Goal: Task Accomplishment & Management: Complete application form

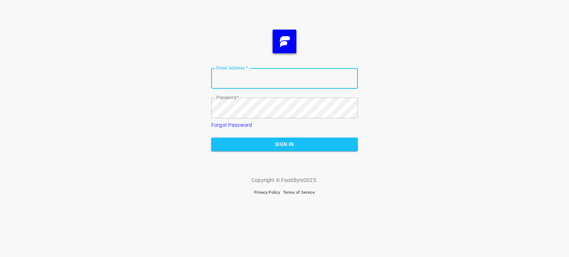
type input "[EMAIL_ADDRESS][DOMAIN_NAME]"
click at [273, 141] on span "Sign In" at bounding box center [284, 144] width 135 height 9
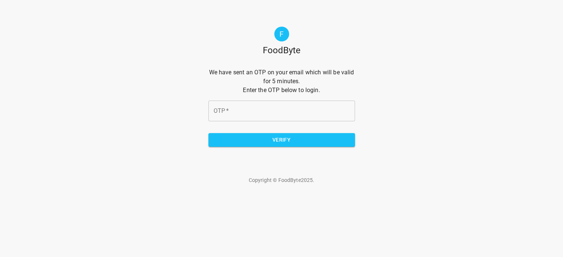
click at [268, 111] on input "OTP   *" at bounding box center [281, 111] width 147 height 21
type input "f7c206"
click at [272, 138] on span "Verify" at bounding box center [281, 139] width 135 height 9
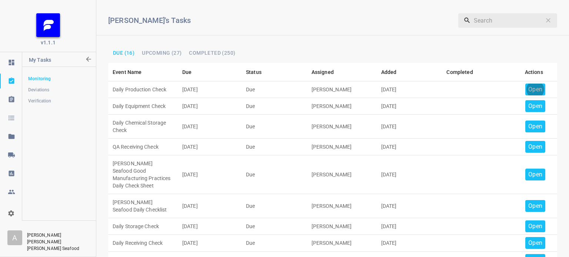
click at [532, 90] on p "Open" at bounding box center [535, 89] width 14 height 9
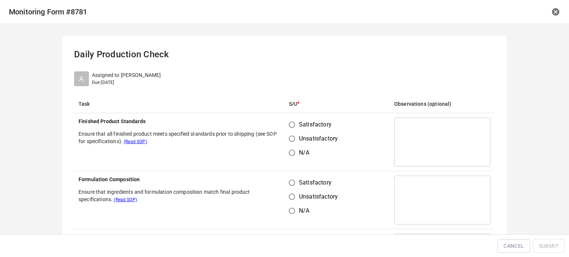
click at [291, 125] on input "Satisfactory" at bounding box center [292, 125] width 14 height 14
radio input "true"
drag, startPoint x: 293, startPoint y: 188, endPoint x: 293, endPoint y: 181, distance: 6.7
click at [293, 185] on input "Satisfactory" at bounding box center [292, 183] width 14 height 14
radio input "true"
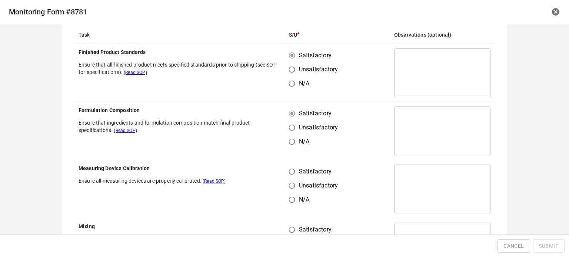
scroll to position [111, 0]
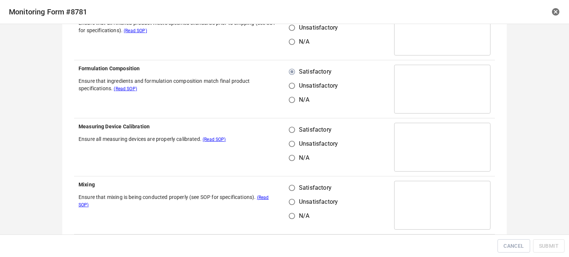
drag, startPoint x: 289, startPoint y: 125, endPoint x: 292, endPoint y: 134, distance: 8.9
click at [290, 125] on input "Satisfactory" at bounding box center [292, 130] width 14 height 14
radio input "true"
click at [291, 187] on input "Satisfactory" at bounding box center [292, 188] width 14 height 14
radio input "true"
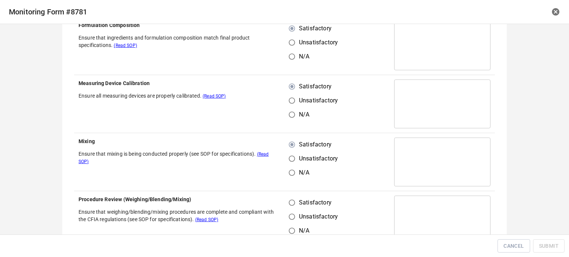
scroll to position [222, 0]
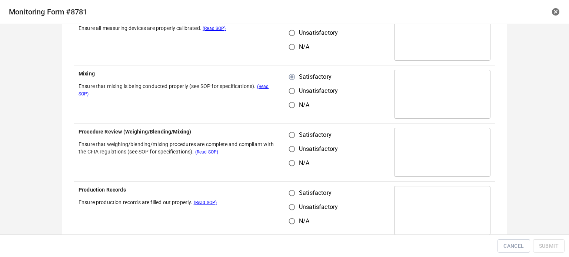
click at [294, 136] on input "Satisfactory" at bounding box center [292, 135] width 14 height 14
radio input "true"
click at [292, 188] on input "Satisfactory" at bounding box center [292, 193] width 14 height 14
radio input "true"
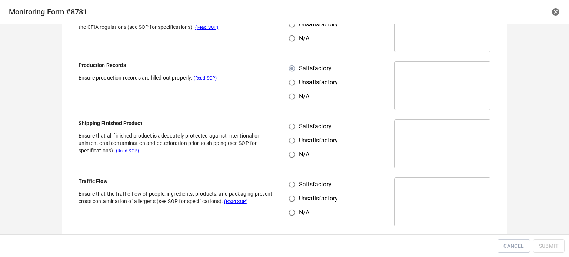
scroll to position [370, 0]
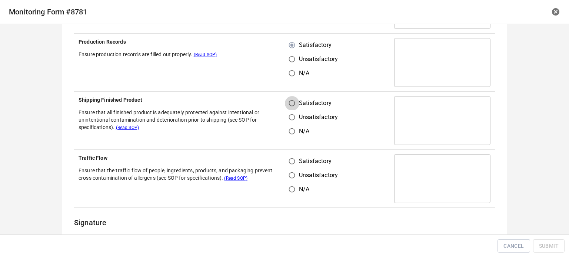
drag, startPoint x: 292, startPoint y: 96, endPoint x: 295, endPoint y: 133, distance: 36.8
click at [292, 97] on input "Satisfactory" at bounding box center [292, 103] width 14 height 14
radio input "true"
click at [292, 159] on input "Satisfactory" at bounding box center [292, 161] width 14 height 14
radio input "true"
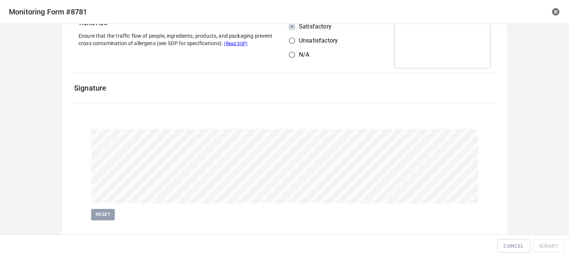
scroll to position [519, 0]
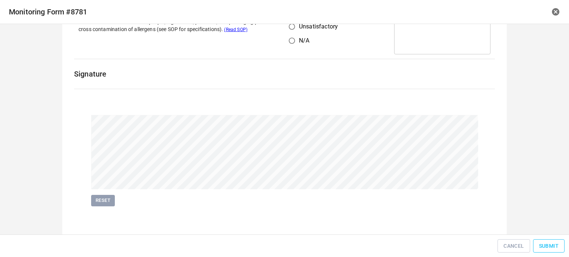
click at [560, 251] on button "Submit" at bounding box center [548, 247] width 31 height 14
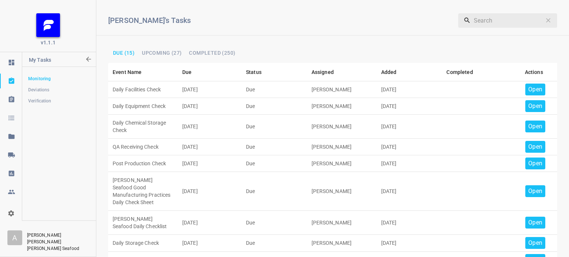
click at [528, 87] on p "Open" at bounding box center [535, 89] width 14 height 9
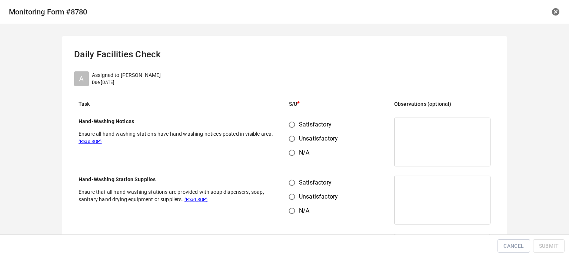
click at [289, 127] on input "Satisfactory" at bounding box center [292, 125] width 14 height 14
radio input "true"
drag, startPoint x: 291, startPoint y: 185, endPoint x: 331, endPoint y: 142, distance: 58.7
click at [291, 185] on input "Satisfactory" at bounding box center [292, 183] width 14 height 14
radio input "true"
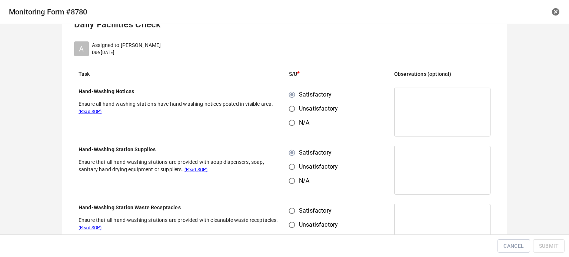
scroll to position [74, 0]
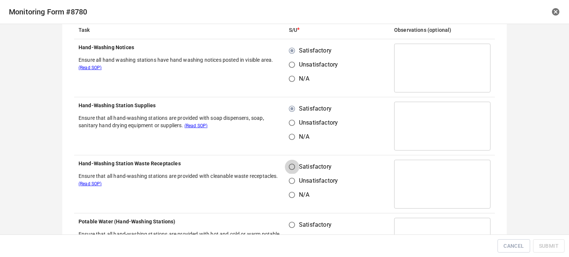
drag, startPoint x: 290, startPoint y: 166, endPoint x: 291, endPoint y: 243, distance: 77.0
click at [290, 166] on input "Satisfactory" at bounding box center [292, 167] width 14 height 14
radio input "true"
click at [289, 231] on input "Satisfactory" at bounding box center [292, 225] width 14 height 14
radio input "true"
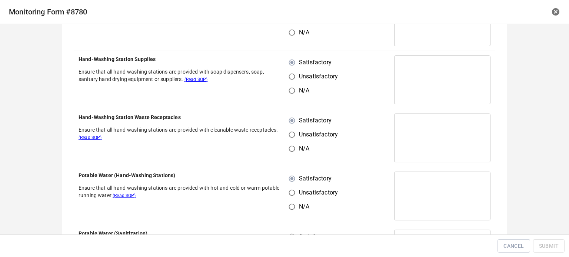
scroll to position [185, 0]
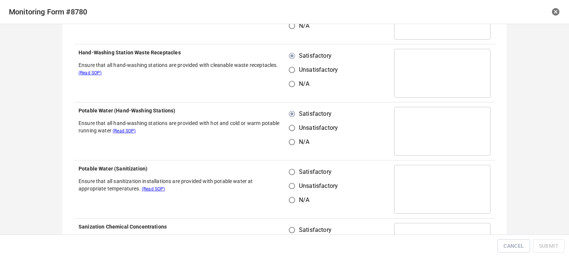
drag, startPoint x: 296, startPoint y: 177, endPoint x: 294, endPoint y: 171, distance: 6.5
click at [294, 172] on label "Satisfactory" at bounding box center [311, 172] width 53 height 14
click at [294, 172] on input "Satisfactory" at bounding box center [292, 172] width 14 height 14
radio input "true"
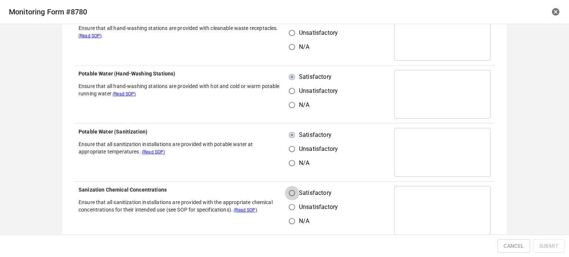
click at [292, 195] on input "Satisfactory" at bounding box center [292, 193] width 14 height 14
radio input "true"
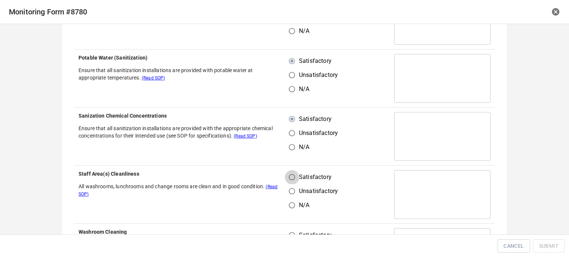
click at [289, 176] on input "Satisfactory" at bounding box center [292, 177] width 14 height 14
radio input "true"
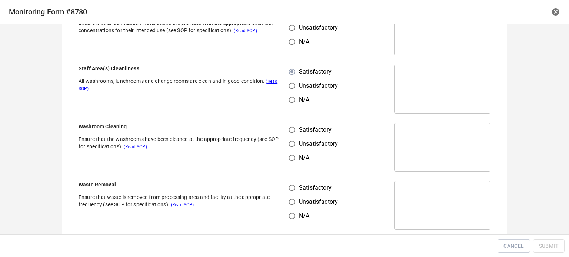
scroll to position [407, 0]
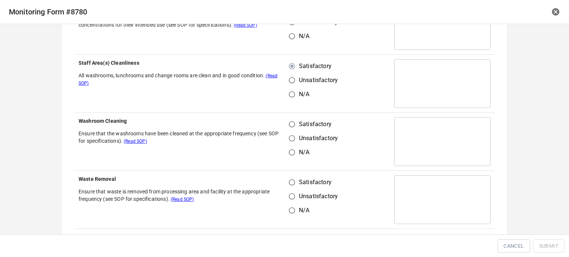
click at [290, 127] on input "Satisfactory" at bounding box center [292, 124] width 14 height 14
radio input "true"
drag, startPoint x: 292, startPoint y: 190, endPoint x: 292, endPoint y: 180, distance: 9.6
click at [293, 184] on div "Satisfactory Unsatisfactory N/A" at bounding box center [316, 196] width 55 height 42
click at [292, 180] on input "Satisfactory" at bounding box center [292, 182] width 14 height 14
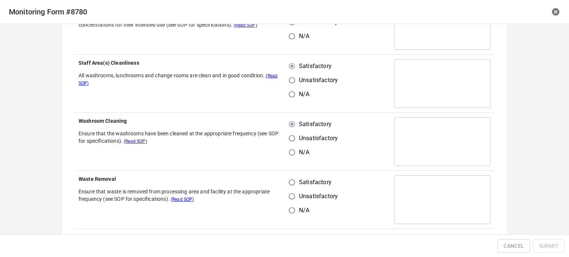
radio input "true"
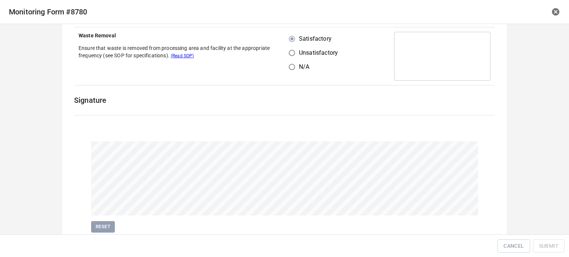
scroll to position [555, 0]
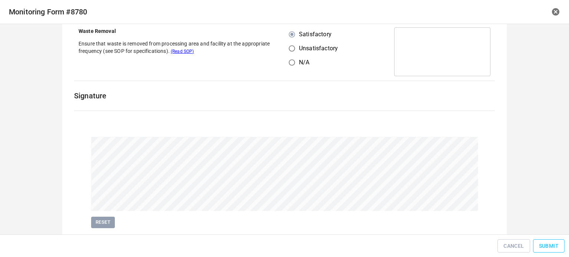
click at [545, 245] on span "Submit" at bounding box center [549, 246] width 20 height 9
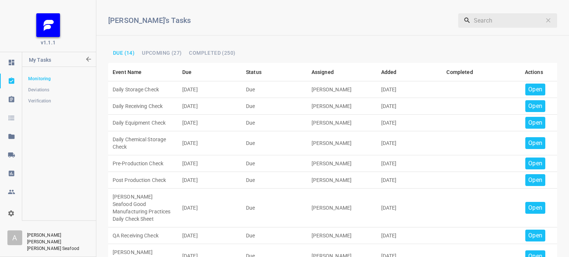
click at [529, 88] on p "Open" at bounding box center [535, 89] width 14 height 9
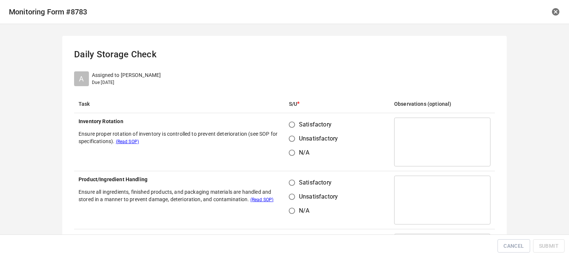
click at [292, 124] on input "Satisfactory" at bounding box center [292, 125] width 14 height 14
radio input "true"
drag, startPoint x: 294, startPoint y: 192, endPoint x: 295, endPoint y: 183, distance: 9.0
click at [294, 192] on input "Unsatisfactory" at bounding box center [292, 197] width 14 height 14
radio input "true"
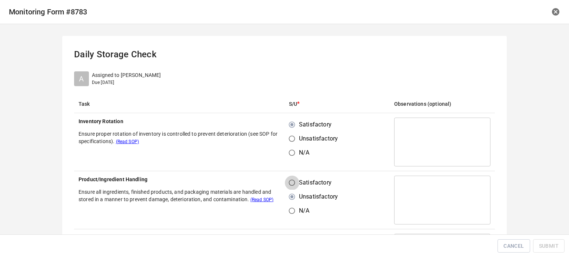
drag, startPoint x: 292, startPoint y: 183, endPoint x: 312, endPoint y: 142, distance: 45.9
click at [294, 183] on input "Satisfactory" at bounding box center [292, 183] width 14 height 14
radio input "true"
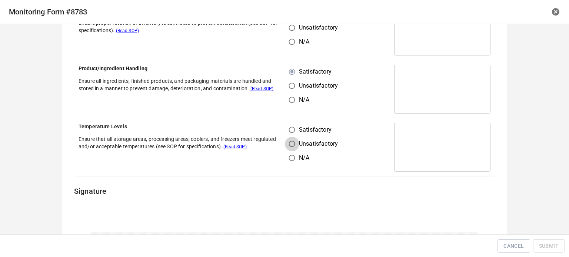
click at [286, 139] on input "Unsatisfactory" at bounding box center [292, 144] width 14 height 14
radio input "true"
click at [289, 133] on input "Satisfactory" at bounding box center [292, 130] width 14 height 14
radio input "true"
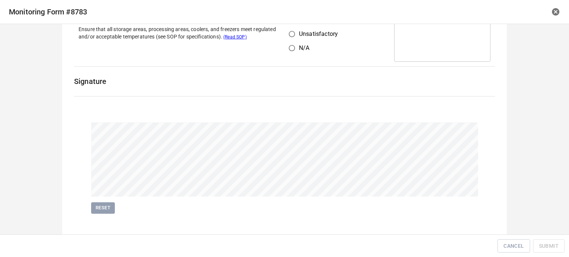
scroll to position [222, 0]
click at [544, 248] on span "Submit" at bounding box center [549, 246] width 20 height 9
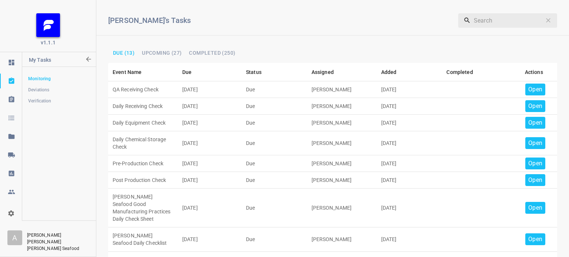
click at [528, 90] on p "Open" at bounding box center [535, 89] width 14 height 9
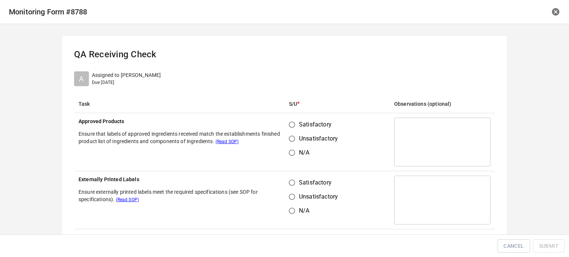
click at [287, 127] on input "Satisfactory" at bounding box center [292, 125] width 14 height 14
radio input "true"
click at [291, 177] on input "Satisfactory" at bounding box center [292, 183] width 14 height 14
radio input "true"
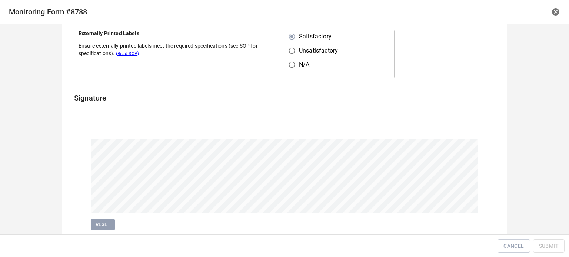
scroll to position [171, 0]
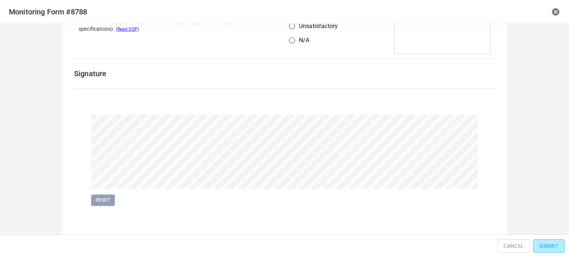
click at [548, 248] on span "Submit" at bounding box center [549, 246] width 20 height 9
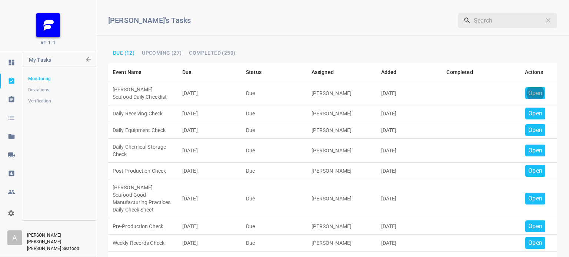
click at [534, 88] on div "Open" at bounding box center [535, 93] width 20 height 12
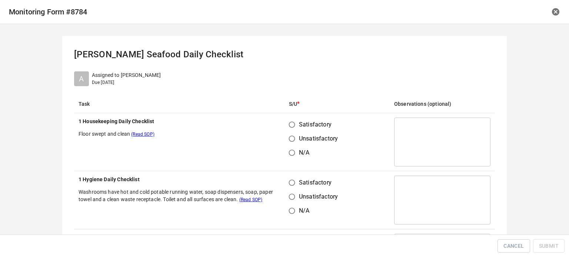
click at [285, 124] on input "Satisfactory" at bounding box center [292, 125] width 14 height 14
radio input "true"
drag, startPoint x: 288, startPoint y: 182, endPoint x: 295, endPoint y: 184, distance: 8.0
click at [291, 186] on input "Satisfactory" at bounding box center [292, 183] width 14 height 14
radio input "true"
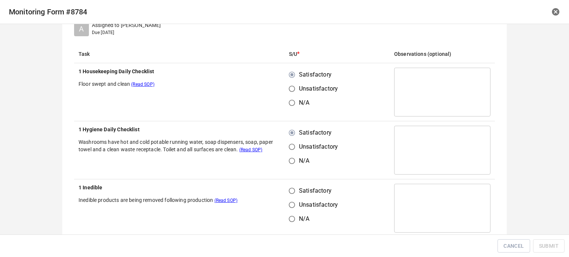
scroll to position [111, 0]
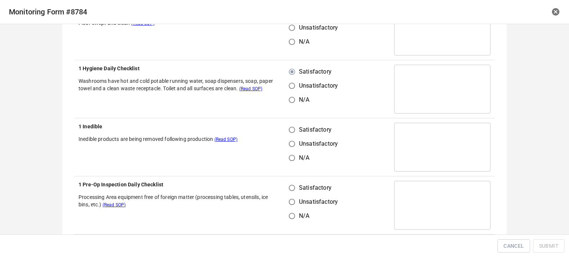
click at [289, 126] on input "Satisfactory" at bounding box center [292, 130] width 14 height 14
radio input "true"
click at [290, 184] on input "Satisfactory" at bounding box center [292, 188] width 14 height 14
radio input "true"
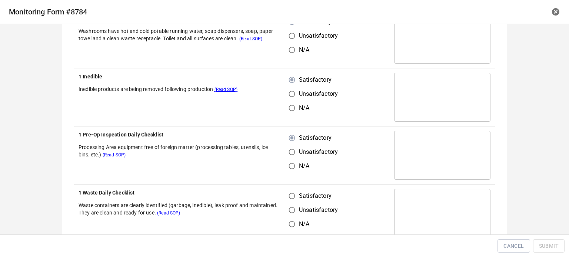
scroll to position [222, 0]
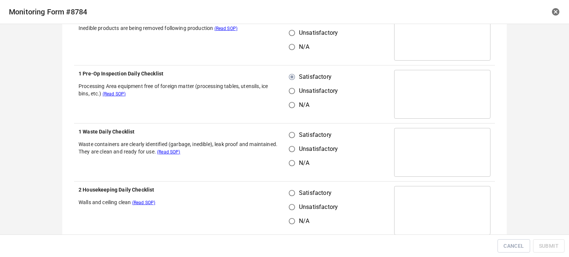
click at [285, 136] on input "Satisfactory" at bounding box center [292, 135] width 14 height 14
radio input "true"
drag, startPoint x: 290, startPoint y: 192, endPoint x: 351, endPoint y: 127, distance: 89.0
click at [291, 194] on input "Satisfactory" at bounding box center [292, 193] width 14 height 14
radio input "true"
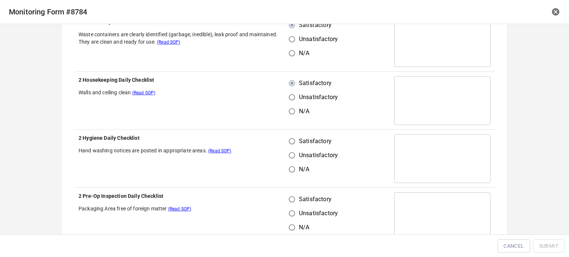
scroll to position [333, 0]
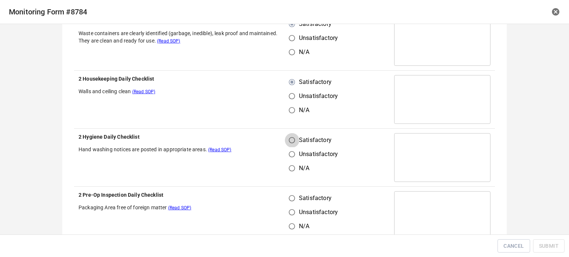
click at [288, 141] on input "Satisfactory" at bounding box center [292, 140] width 14 height 14
radio input "true"
click at [293, 204] on input "Satisfactory" at bounding box center [292, 198] width 14 height 14
radio input "true"
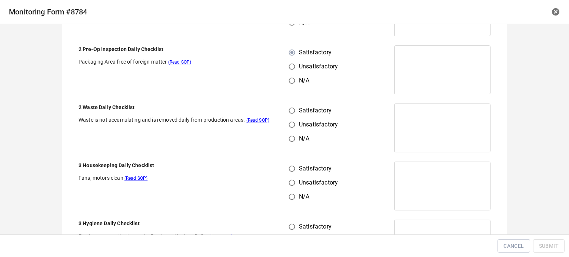
scroll to position [481, 0]
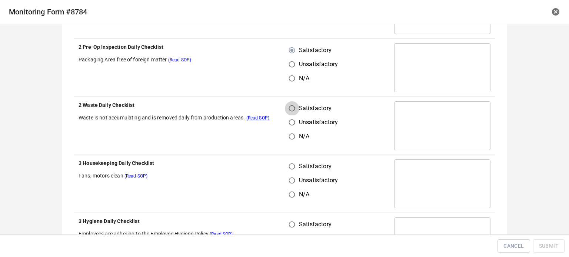
click at [292, 110] on input "Satisfactory" at bounding box center [292, 108] width 14 height 14
radio input "true"
drag, startPoint x: 291, startPoint y: 162, endPoint x: 324, endPoint y: 164, distance: 33.0
click at [293, 164] on input "Satisfactory" at bounding box center [292, 167] width 14 height 14
radio input "true"
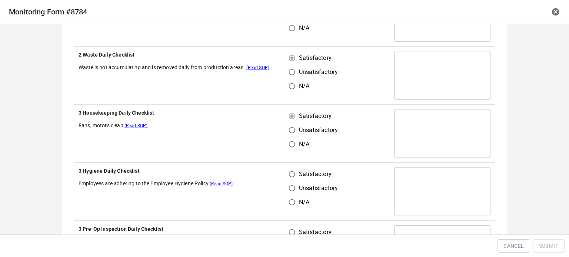
scroll to position [629, 0]
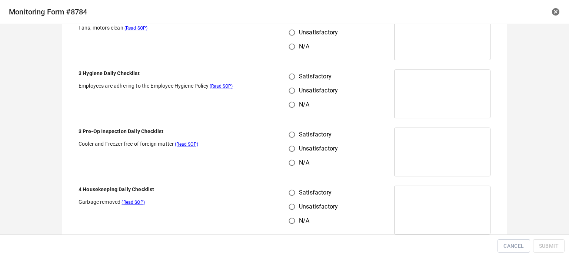
drag, startPoint x: 284, startPoint y: 74, endPoint x: 287, endPoint y: 78, distance: 5.5
click at [285, 74] on input "Satisfactory" at bounding box center [292, 77] width 14 height 14
radio input "true"
drag, startPoint x: 292, startPoint y: 136, endPoint x: 295, endPoint y: 188, distance: 51.9
click at [292, 136] on input "Satisfactory" at bounding box center [292, 135] width 14 height 14
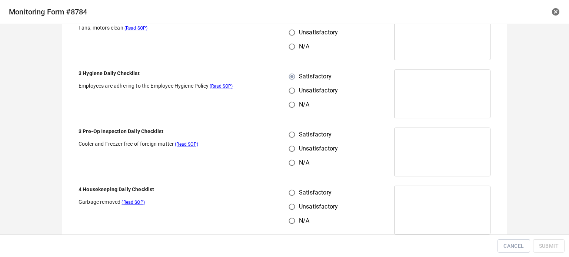
radio input "true"
click at [292, 203] on input "Unsatisfactory" at bounding box center [292, 207] width 14 height 14
radio input "true"
drag, startPoint x: 287, startPoint y: 194, endPoint x: 322, endPoint y: 154, distance: 53.2
click at [294, 192] on input "Satisfactory" at bounding box center [292, 193] width 14 height 14
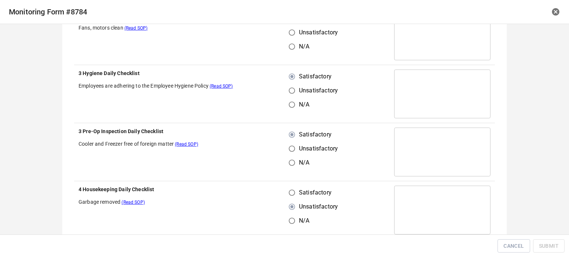
radio input "true"
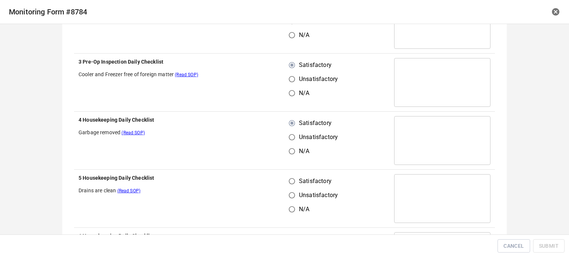
scroll to position [777, 0]
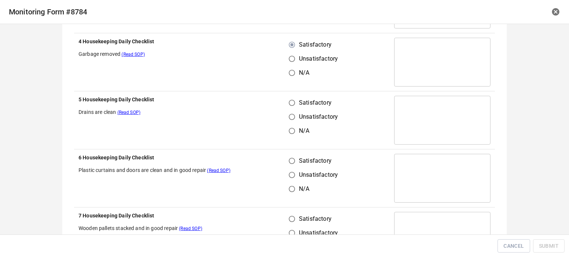
click at [284, 106] on td "Satisfactory Unsatisfactory N/A" at bounding box center [336, 120] width 105 height 58
click at [287, 163] on input "Satisfactory" at bounding box center [292, 161] width 14 height 14
radio input "true"
drag, startPoint x: 290, startPoint y: 100, endPoint x: 296, endPoint y: 174, distance: 73.9
click at [294, 104] on input "Satisfactory" at bounding box center [292, 103] width 14 height 14
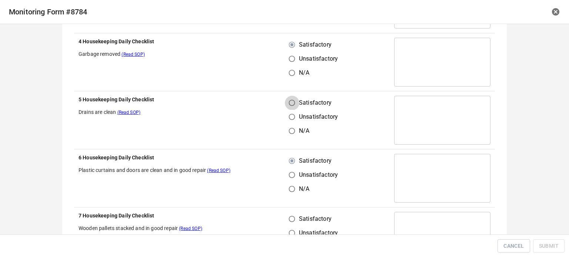
radio input "true"
drag, startPoint x: 287, startPoint y: 221, endPoint x: 323, endPoint y: 175, distance: 57.8
click at [288, 221] on input "Satisfactory" at bounding box center [292, 219] width 14 height 14
radio input "true"
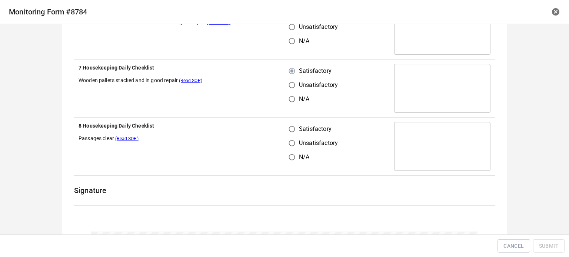
click at [288, 130] on input "Satisfactory" at bounding box center [292, 129] width 14 height 14
radio input "true"
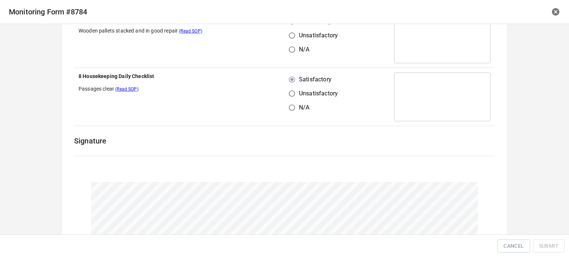
scroll to position [1037, 0]
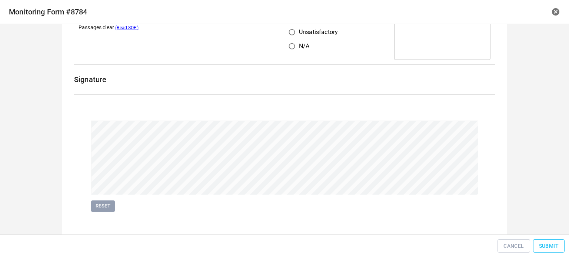
click at [539, 251] on button "Submit" at bounding box center [548, 247] width 31 height 14
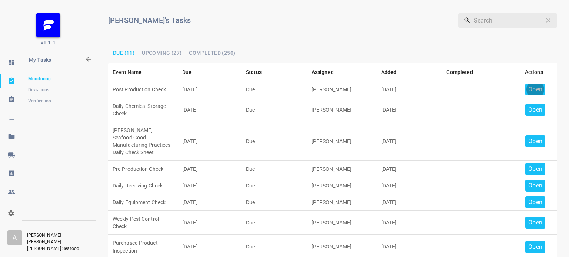
click at [533, 90] on p "Open" at bounding box center [535, 89] width 14 height 9
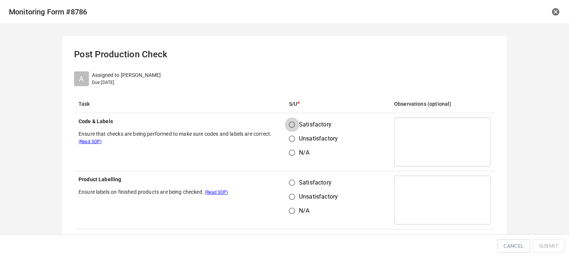
click at [288, 125] on input "Satisfactory" at bounding box center [292, 125] width 14 height 14
radio input "true"
drag, startPoint x: 289, startPoint y: 194, endPoint x: 298, endPoint y: 177, distance: 18.7
click at [290, 192] on input "Unsatisfactory" at bounding box center [292, 197] width 14 height 14
radio input "true"
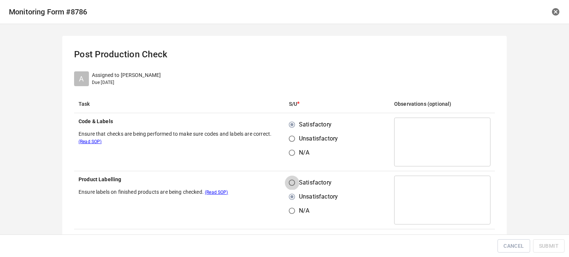
click at [285, 187] on input "Satisfactory" at bounding box center [292, 183] width 14 height 14
radio input "true"
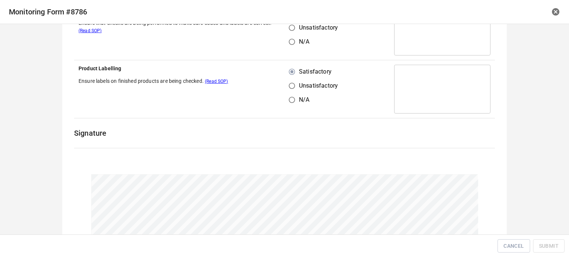
scroll to position [171, 0]
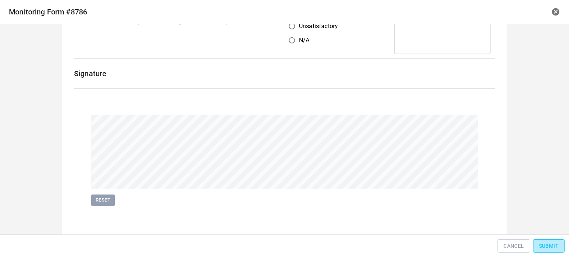
click at [541, 248] on span "Submit" at bounding box center [549, 246] width 20 height 9
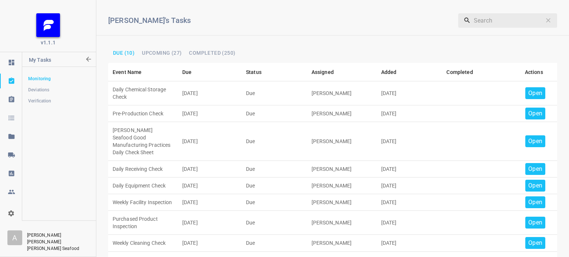
click at [530, 91] on p "Open" at bounding box center [535, 93] width 14 height 9
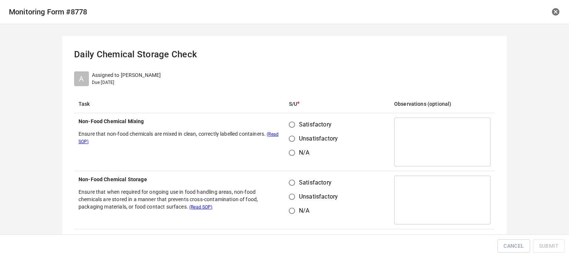
drag, startPoint x: 287, startPoint y: 123, endPoint x: 291, endPoint y: 173, distance: 50.5
click at [288, 125] on input "Satisfactory" at bounding box center [292, 125] width 14 height 14
radio input "true"
drag, startPoint x: 290, startPoint y: 176, endPoint x: 293, endPoint y: 187, distance: 10.9
click at [292, 186] on input "Satisfactory" at bounding box center [292, 183] width 14 height 14
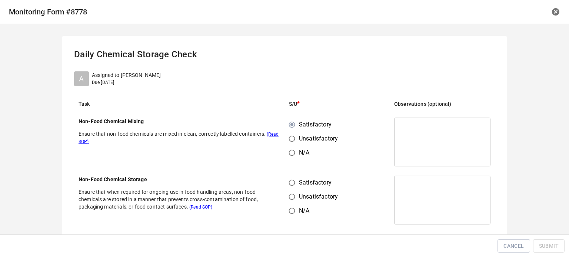
radio input "true"
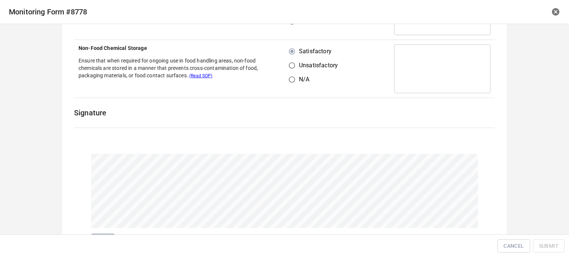
scroll to position [171, 0]
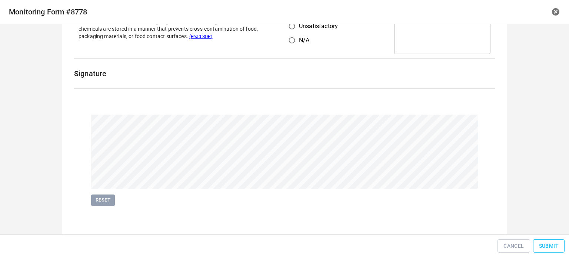
click at [545, 248] on span "Submit" at bounding box center [549, 246] width 20 height 9
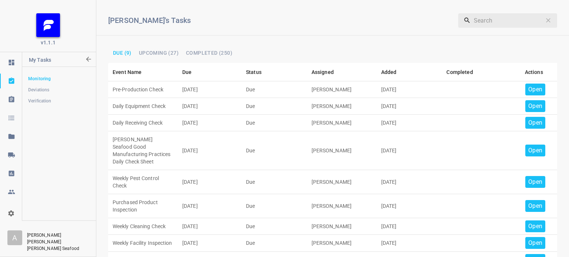
click at [530, 89] on p "Open" at bounding box center [535, 89] width 14 height 9
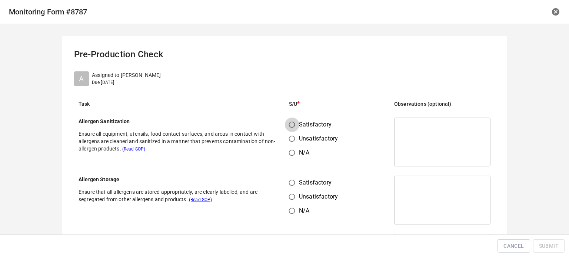
drag, startPoint x: 289, startPoint y: 123, endPoint x: 293, endPoint y: 146, distance: 23.3
click at [290, 127] on input "Satisfactory" at bounding box center [292, 125] width 14 height 14
radio input "true"
drag, startPoint x: 289, startPoint y: 174, endPoint x: 297, endPoint y: 179, distance: 9.8
click at [292, 177] on td "Satisfactory Unsatisfactory N/A" at bounding box center [336, 200] width 105 height 58
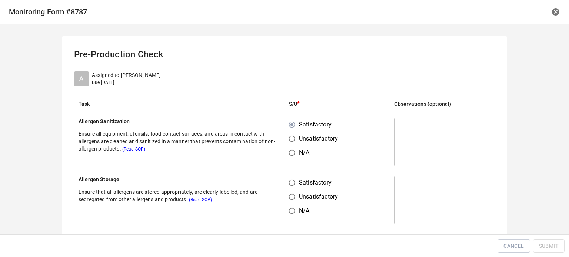
click at [293, 183] on input "Satisfactory" at bounding box center [292, 183] width 14 height 14
radio input "true"
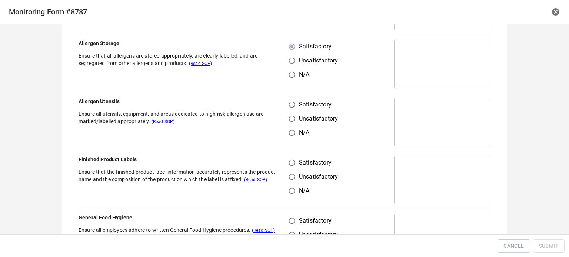
scroll to position [148, 0]
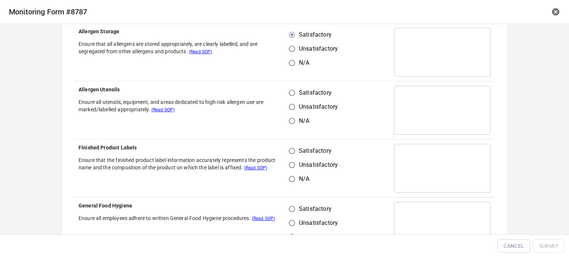
click at [288, 94] on input "Satisfactory" at bounding box center [292, 93] width 14 height 14
radio input "true"
drag, startPoint x: 292, startPoint y: 154, endPoint x: 287, endPoint y: 196, distance: 42.4
click at [292, 154] on input "Satisfactory" at bounding box center [292, 151] width 14 height 14
radio input "true"
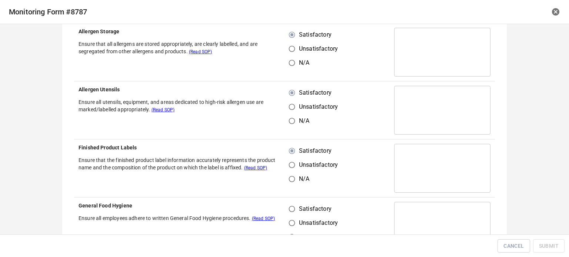
drag, startPoint x: 286, startPoint y: 210, endPoint x: 290, endPoint y: 210, distance: 4.5
click at [287, 210] on input "Satisfactory" at bounding box center [292, 209] width 14 height 14
radio input "true"
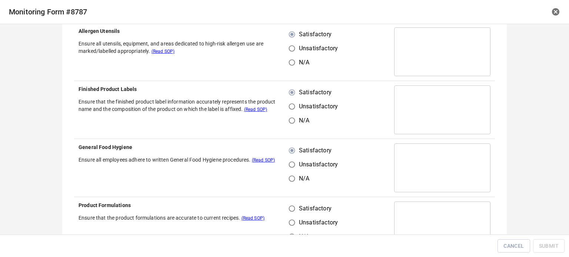
scroll to position [259, 0]
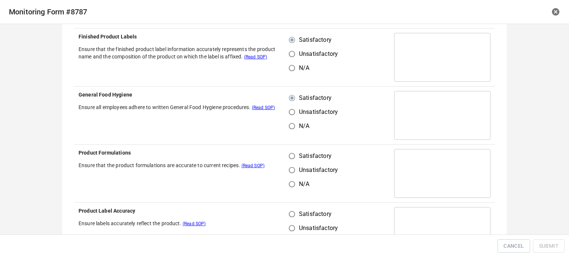
drag, startPoint x: 290, startPoint y: 149, endPoint x: 291, endPoint y: 198, distance: 48.9
click at [290, 151] on input "Satisfactory" at bounding box center [292, 156] width 14 height 14
radio input "true"
click at [289, 221] on input "Unsatisfactory" at bounding box center [292, 228] width 14 height 14
radio input "true"
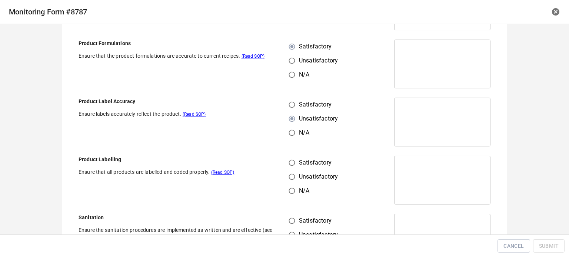
scroll to position [370, 0]
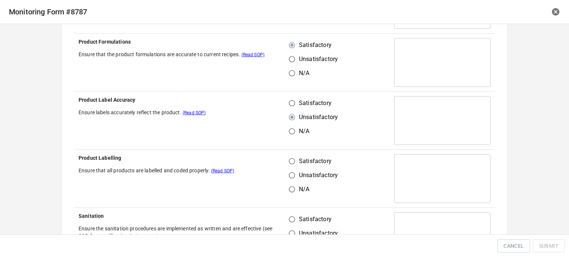
click at [291, 103] on input "Satisfactory" at bounding box center [292, 103] width 14 height 14
radio input "true"
click at [285, 167] on input "Satisfactory" at bounding box center [292, 161] width 14 height 14
radio input "true"
drag, startPoint x: 292, startPoint y: 227, endPoint x: 289, endPoint y: 220, distance: 7.3
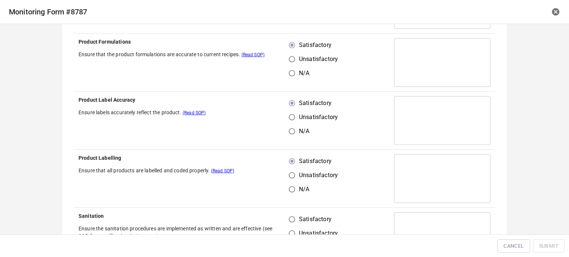
click at [289, 222] on div "Satisfactory Unsatisfactory N/A" at bounding box center [316, 233] width 55 height 42
drag, startPoint x: 289, startPoint y: 218, endPoint x: 308, endPoint y: 204, distance: 23.4
click at [293, 215] on input "Satisfactory" at bounding box center [292, 219] width 14 height 14
radio input "true"
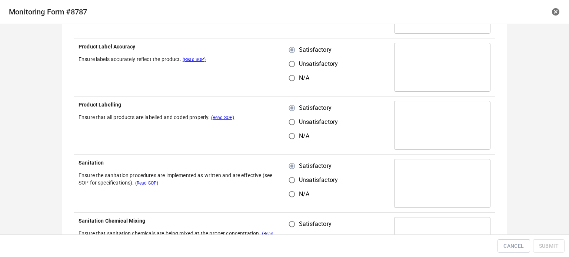
scroll to position [481, 0]
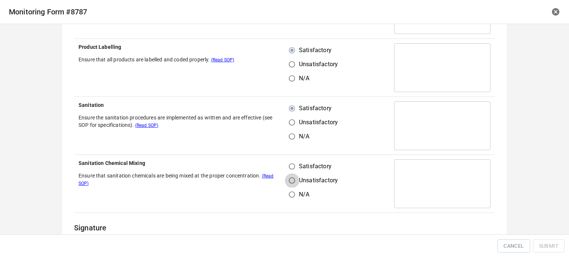
click at [288, 174] on input "Unsatisfactory" at bounding box center [292, 181] width 14 height 14
radio input "true"
click at [292, 163] on input "Satisfactory" at bounding box center [292, 167] width 14 height 14
radio input "true"
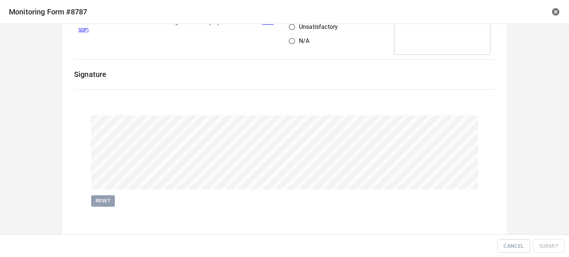
scroll to position [635, 0]
click at [551, 244] on button "Submit" at bounding box center [548, 247] width 31 height 14
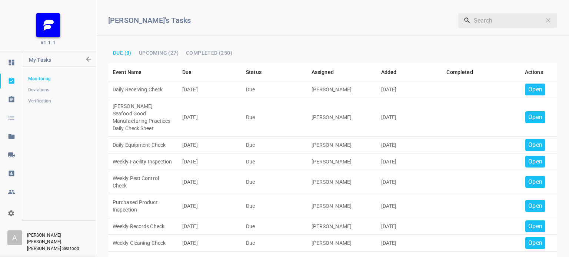
click at [528, 92] on p "Open" at bounding box center [535, 89] width 14 height 9
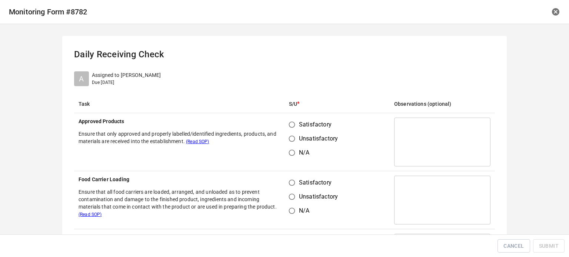
click at [291, 127] on input "Satisfactory" at bounding box center [292, 125] width 14 height 14
radio input "true"
click at [285, 181] on input "Satisfactory" at bounding box center [292, 183] width 14 height 14
radio input "true"
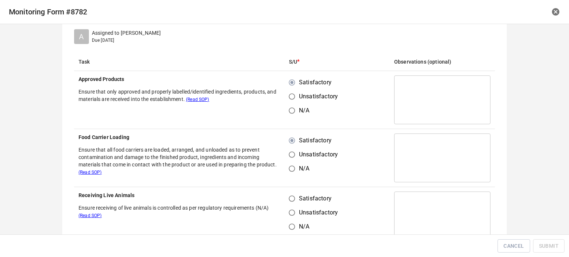
scroll to position [74, 0]
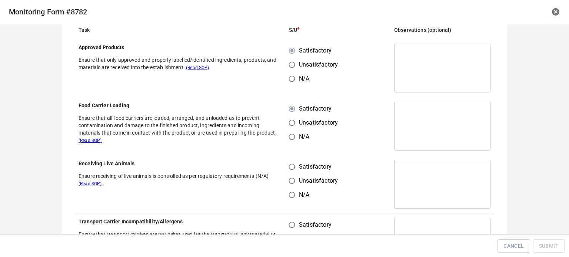
drag, startPoint x: 289, startPoint y: 166, endPoint x: 290, endPoint y: 200, distance: 33.7
click at [289, 170] on input "Satisfactory" at bounding box center [292, 167] width 14 height 14
radio input "true"
click at [290, 219] on input "Satisfactory" at bounding box center [292, 225] width 14 height 14
radio input "true"
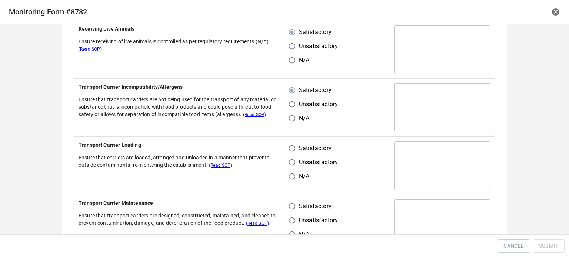
scroll to position [222, 0]
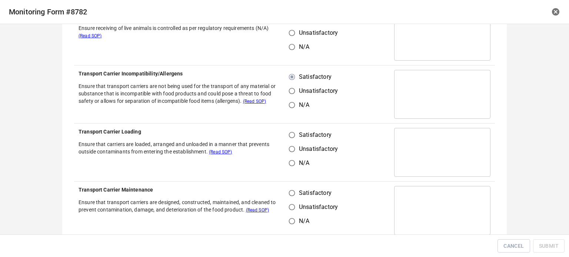
click at [285, 132] on input "Satisfactory" at bounding box center [292, 135] width 14 height 14
radio input "true"
drag, startPoint x: 284, startPoint y: 197, endPoint x: 294, endPoint y: 193, distance: 10.9
click at [285, 197] on input "Satisfactory" at bounding box center [292, 193] width 14 height 14
radio input "true"
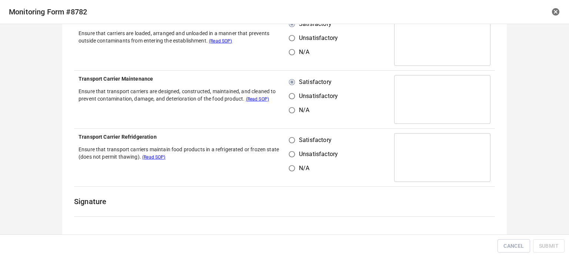
click at [290, 142] on input "Satisfactory" at bounding box center [292, 140] width 14 height 14
radio input "true"
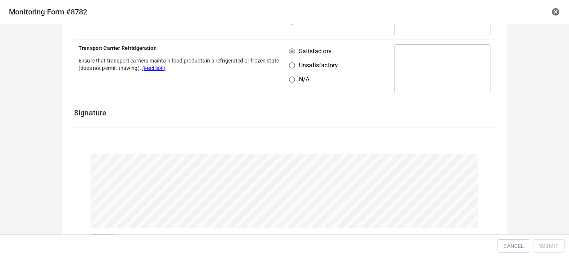
scroll to position [461, 0]
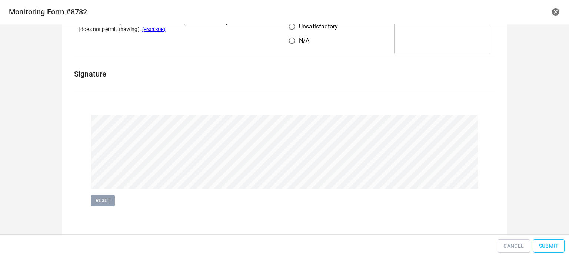
click at [547, 241] on button "Submit" at bounding box center [548, 247] width 31 height 14
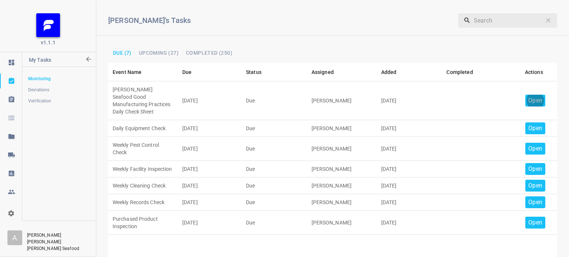
click at [532, 98] on p "Open" at bounding box center [535, 100] width 14 height 9
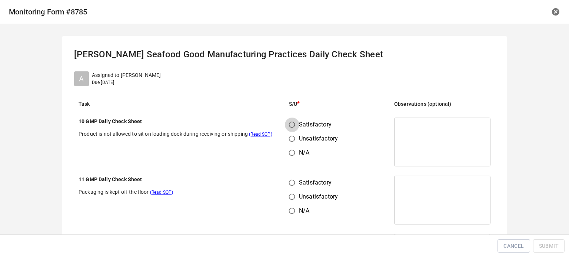
drag, startPoint x: 285, startPoint y: 123, endPoint x: 290, endPoint y: 176, distance: 53.5
click at [287, 125] on input "Satisfactory" at bounding box center [292, 125] width 14 height 14
radio input "true"
click at [289, 183] on input "Satisfactory" at bounding box center [292, 183] width 14 height 14
radio input "true"
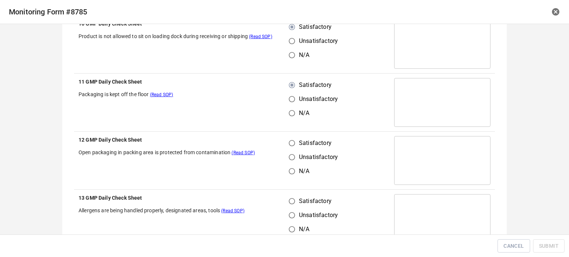
scroll to position [111, 0]
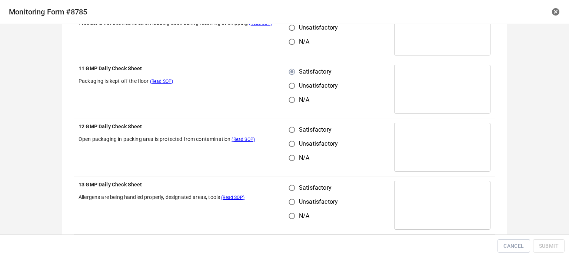
click at [292, 133] on input "Satisfactory" at bounding box center [292, 130] width 14 height 14
radio input "true"
click at [292, 190] on input "Satisfactory" at bounding box center [292, 188] width 14 height 14
radio input "true"
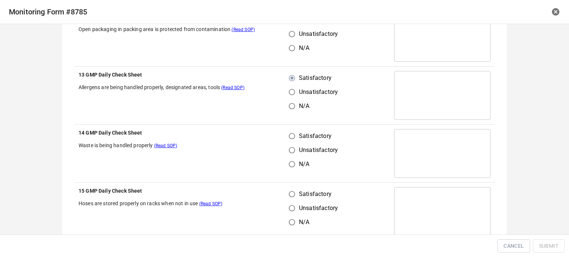
scroll to position [222, 0]
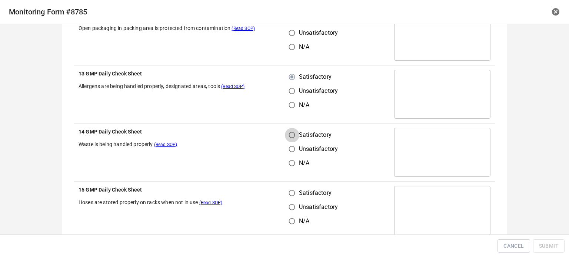
click at [291, 132] on input "Satisfactory" at bounding box center [292, 135] width 14 height 14
radio input "true"
click at [292, 198] on input "Satisfactory" at bounding box center [292, 193] width 14 height 14
radio input "true"
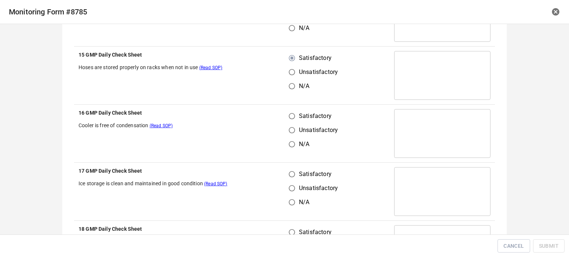
scroll to position [370, 0]
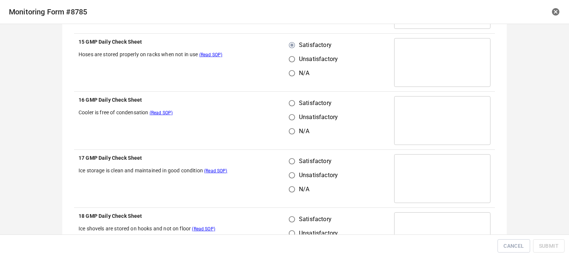
drag, startPoint x: 288, startPoint y: 106, endPoint x: 291, endPoint y: 112, distance: 6.7
click at [291, 112] on div "Satisfactory Unsatisfactory N/A" at bounding box center [316, 117] width 55 height 42
click at [295, 158] on input "Satisfactory" at bounding box center [292, 161] width 14 height 14
radio input "true"
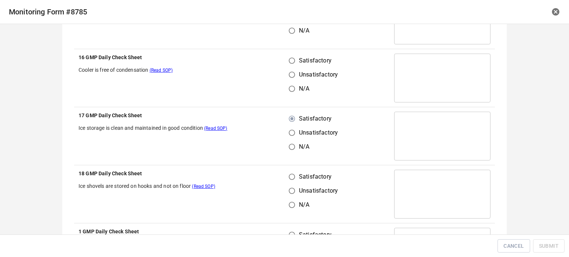
scroll to position [444, 0]
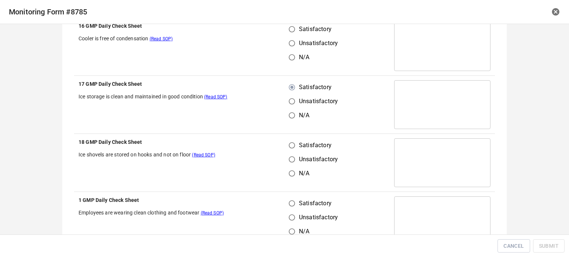
drag, startPoint x: 294, startPoint y: 144, endPoint x: 294, endPoint y: 150, distance: 6.3
click at [294, 144] on input "Satisfactory" at bounding box center [292, 145] width 14 height 14
radio input "true"
drag, startPoint x: 292, startPoint y: 195, endPoint x: 299, endPoint y: 202, distance: 9.7
click at [293, 196] on td "Satisfactory Unsatisfactory N/A" at bounding box center [336, 221] width 105 height 58
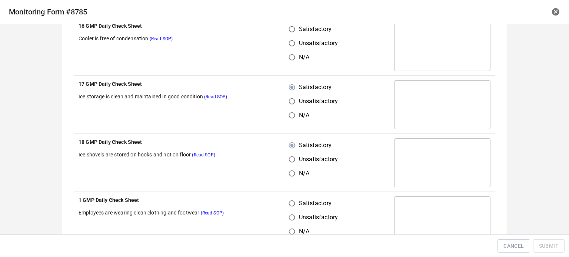
click at [296, 202] on input "Satisfactory" at bounding box center [292, 204] width 14 height 14
radio input "true"
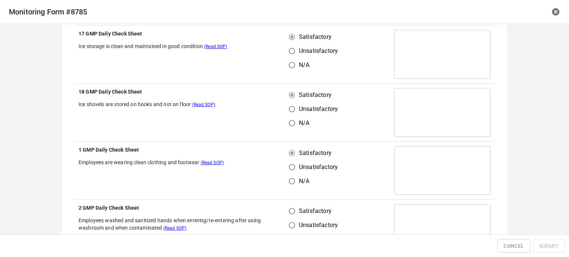
scroll to position [555, 0]
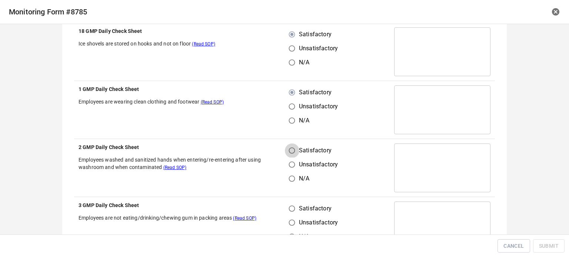
click at [291, 153] on input "Satisfactory" at bounding box center [292, 151] width 14 height 14
radio input "true"
click at [289, 204] on input "Satisfactory" at bounding box center [292, 209] width 14 height 14
radio input "true"
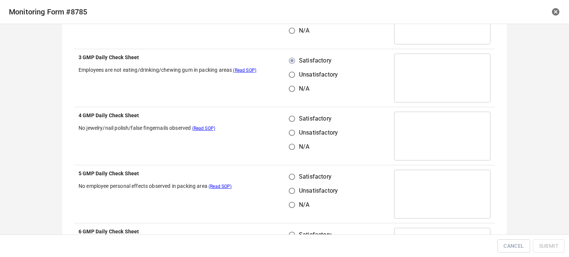
drag, startPoint x: 289, startPoint y: 111, endPoint x: 290, endPoint y: 160, distance: 48.9
click at [289, 112] on td "Satisfactory Unsatisfactory N/A" at bounding box center [336, 136] width 105 height 58
drag, startPoint x: 289, startPoint y: 167, endPoint x: 293, endPoint y: 174, distance: 8.1
click at [292, 173] on td "Satisfactory Unsatisfactory N/A" at bounding box center [336, 194] width 105 height 58
drag, startPoint x: 293, startPoint y: 179, endPoint x: 295, endPoint y: 156, distance: 23.0
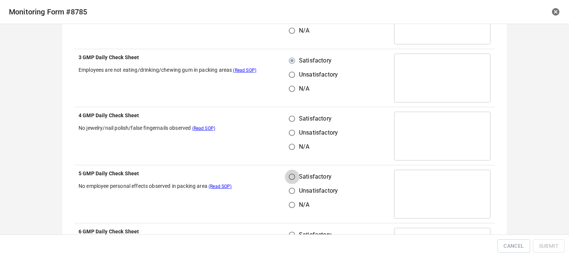
click at [293, 177] on input "Satisfactory" at bounding box center [292, 177] width 14 height 14
radio input "true"
click at [292, 119] on input "Satisfactory" at bounding box center [292, 119] width 14 height 14
radio input "true"
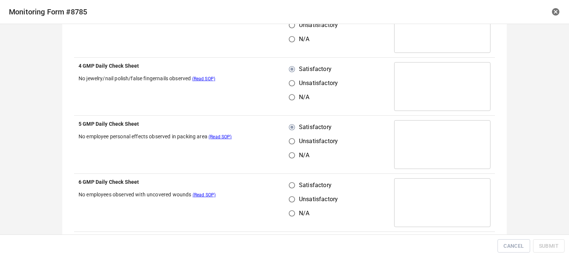
scroll to position [814, 0]
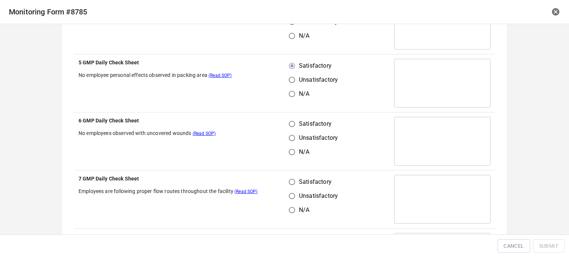
click at [287, 128] on input "Satisfactory" at bounding box center [292, 124] width 14 height 14
radio input "true"
drag, startPoint x: 290, startPoint y: 176, endPoint x: 294, endPoint y: 179, distance: 5.0
click at [291, 177] on input "Satisfactory" at bounding box center [292, 182] width 14 height 14
radio input "true"
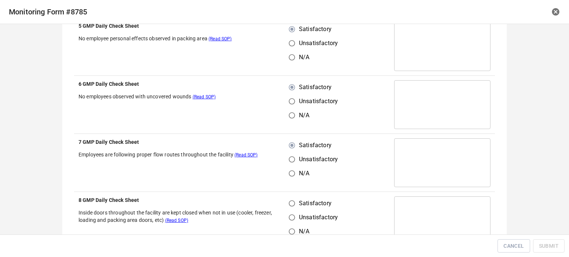
scroll to position [925, 0]
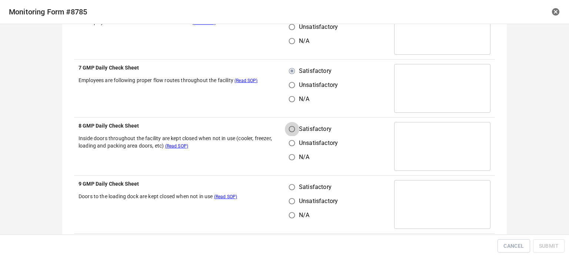
click at [288, 131] on input "Satisfactory" at bounding box center [292, 129] width 14 height 14
radio input "true"
drag, startPoint x: 287, startPoint y: 183, endPoint x: 317, endPoint y: 188, distance: 30.8
click at [287, 184] on input "Satisfactory" at bounding box center [292, 187] width 14 height 14
radio input "true"
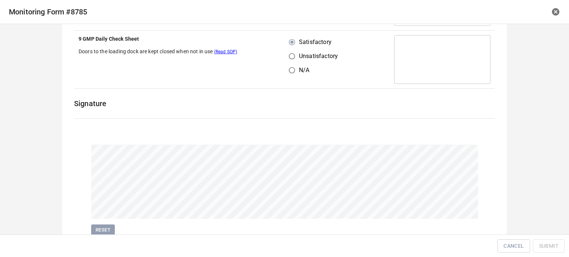
scroll to position [1099, 0]
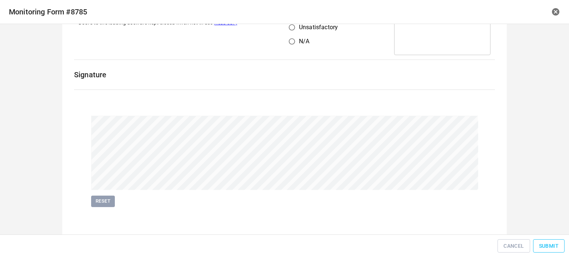
drag, startPoint x: 562, startPoint y: 251, endPoint x: 548, endPoint y: 240, distance: 17.2
click at [561, 250] on button "Submit" at bounding box center [548, 247] width 31 height 14
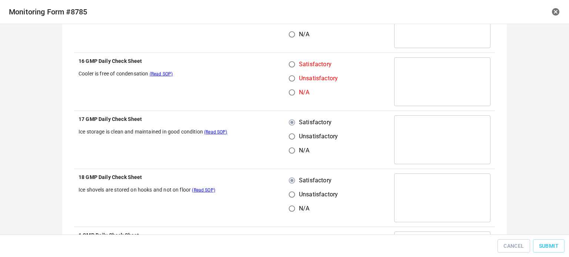
scroll to position [396, 0]
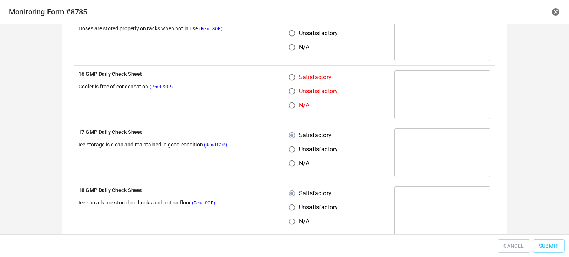
click at [286, 77] on input "Satisfactory" at bounding box center [292, 77] width 14 height 14
radio input "true"
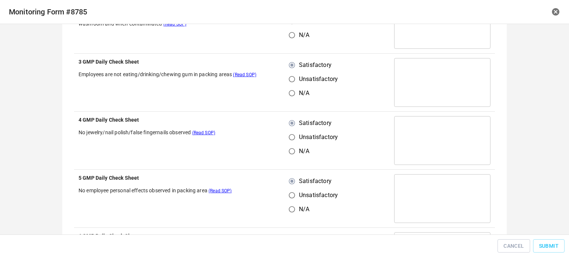
scroll to position [766, 0]
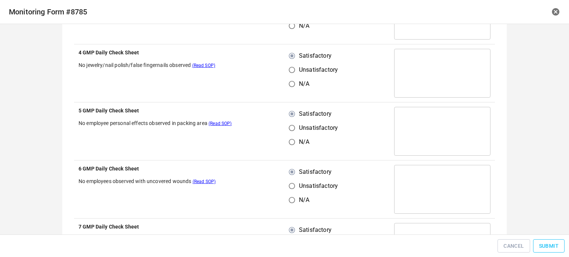
click at [545, 242] on span "Submit" at bounding box center [549, 246] width 20 height 9
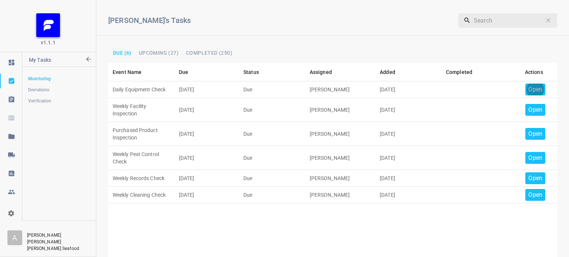
click at [535, 90] on p "Open" at bounding box center [535, 89] width 14 height 9
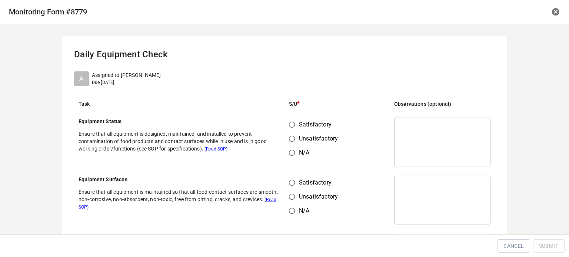
click at [287, 125] on input "Satisfactory" at bounding box center [292, 125] width 14 height 14
radio input "true"
click at [285, 187] on input "Satisfactory" at bounding box center [292, 183] width 14 height 14
radio input "true"
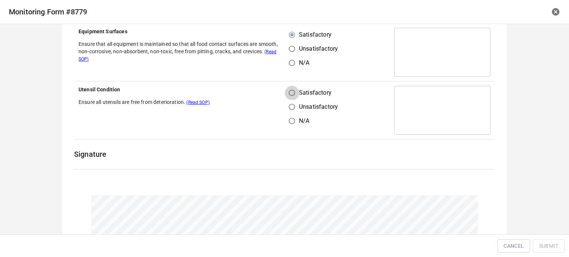
drag, startPoint x: 293, startPoint y: 91, endPoint x: 309, endPoint y: 90, distance: 16.3
click at [295, 91] on input "Satisfactory" at bounding box center [292, 93] width 14 height 14
radio input "true"
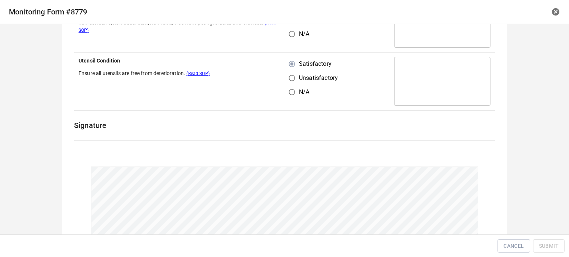
scroll to position [229, 0]
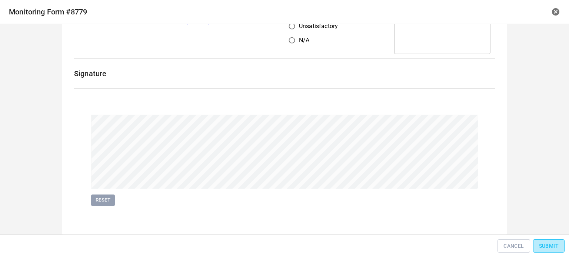
click at [549, 251] on button "Submit" at bounding box center [548, 247] width 31 height 14
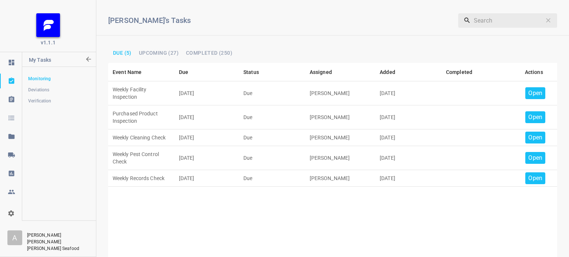
click at [527, 98] on div "Open" at bounding box center [535, 93] width 20 height 12
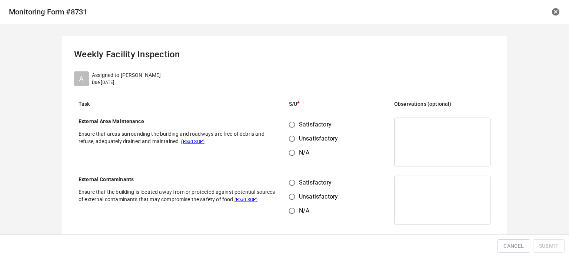
click at [291, 125] on input "Satisfactory" at bounding box center [292, 125] width 14 height 14
radio input "true"
drag, startPoint x: 294, startPoint y: 190, endPoint x: 292, endPoint y: 184, distance: 6.3
click at [293, 188] on div "Satisfactory Unsatisfactory N/A" at bounding box center [316, 197] width 55 height 42
click at [285, 183] on input "Satisfactory" at bounding box center [292, 183] width 14 height 14
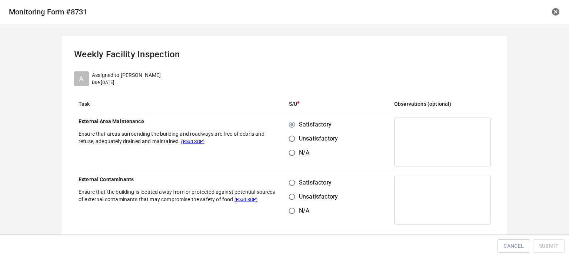
radio input "true"
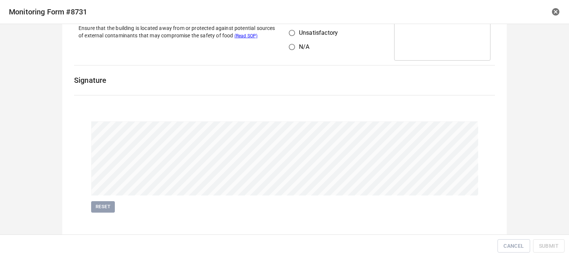
scroll to position [171, 0]
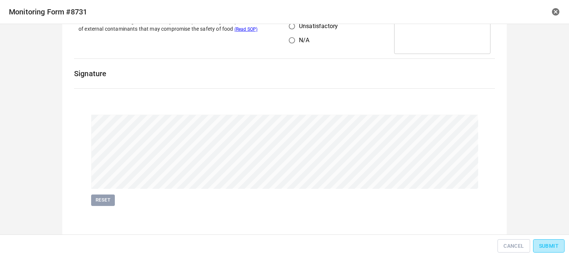
click at [545, 241] on button "Submit" at bounding box center [548, 247] width 31 height 14
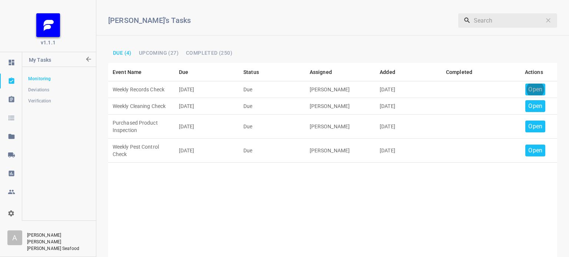
click at [530, 88] on p "Open" at bounding box center [535, 89] width 14 height 9
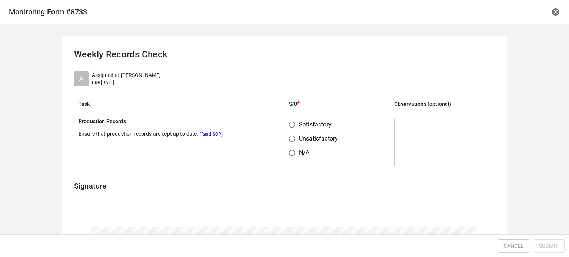
click at [292, 125] on input "Satisfactory" at bounding box center [292, 125] width 14 height 14
radio input "true"
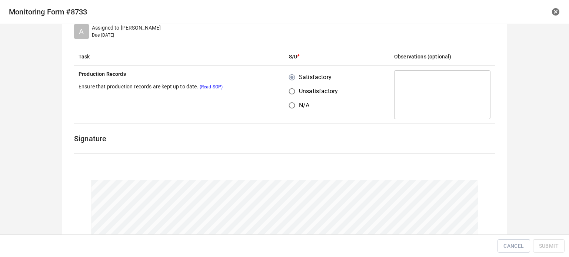
scroll to position [113, 0]
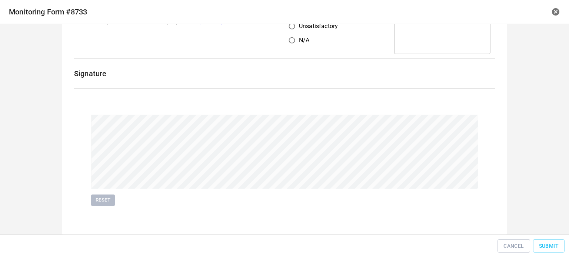
drag, startPoint x: 105, startPoint y: 202, endPoint x: 124, endPoint y: 191, distance: 21.9
click at [106, 201] on span "Reset" at bounding box center [103, 200] width 16 height 9
click at [557, 247] on span "Submit" at bounding box center [549, 246] width 20 height 9
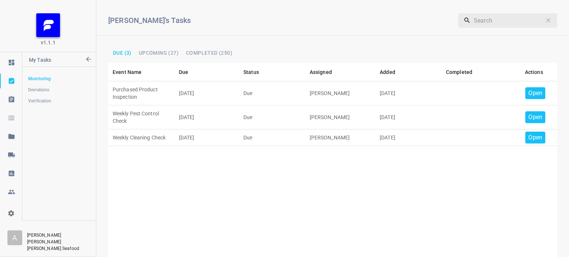
click at [528, 91] on p "Open" at bounding box center [535, 93] width 14 height 9
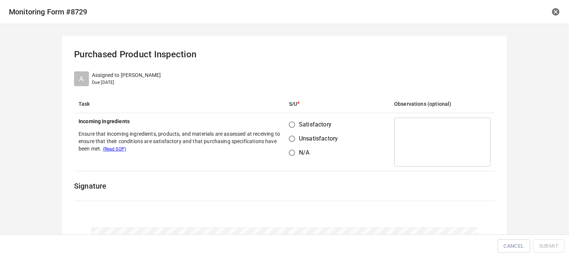
click at [292, 120] on input "Satisfactory" at bounding box center [292, 125] width 14 height 14
radio input "true"
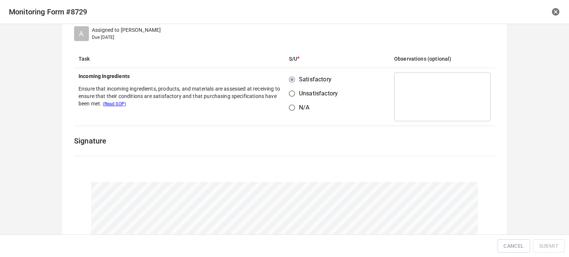
scroll to position [111, 0]
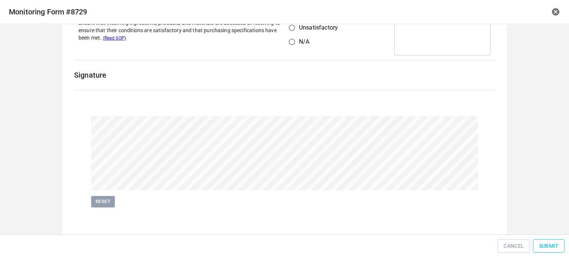
click at [542, 245] on span "Submit" at bounding box center [549, 246] width 20 height 9
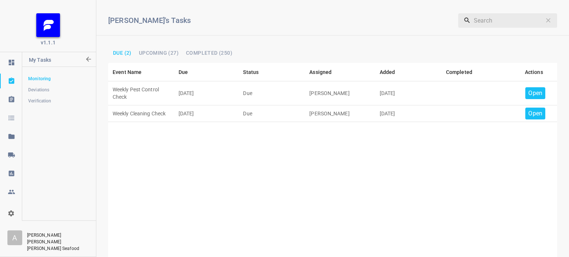
click at [528, 94] on p "Open" at bounding box center [535, 93] width 14 height 9
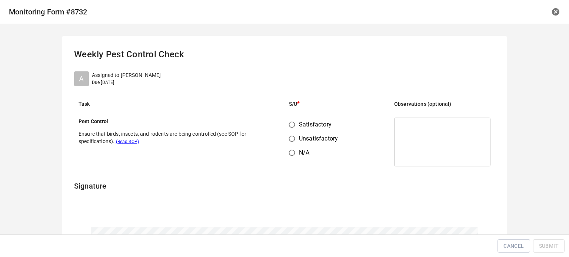
click at [292, 124] on input "Satisfactory" at bounding box center [292, 125] width 14 height 14
radio input "true"
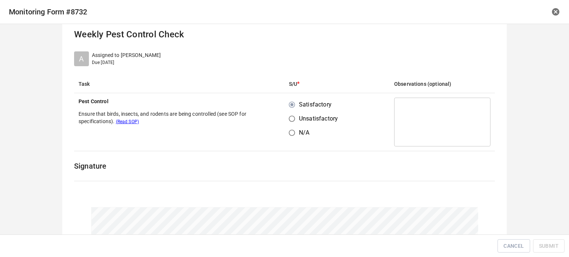
scroll to position [74, 0]
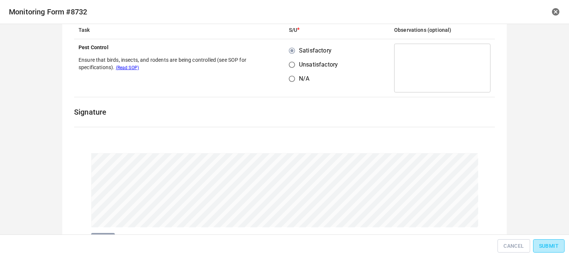
click at [535, 244] on button "Submit" at bounding box center [548, 247] width 31 height 14
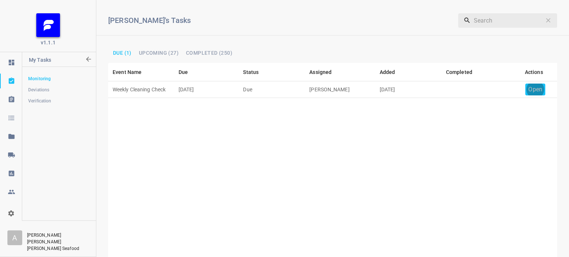
click at [533, 91] on p "Open" at bounding box center [535, 89] width 14 height 9
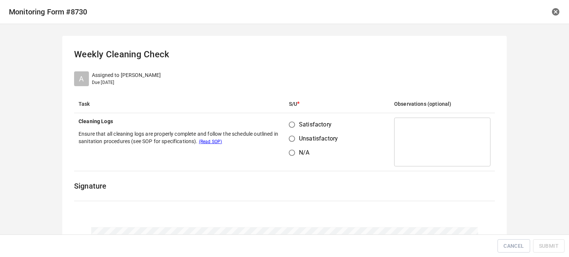
click at [291, 122] on input "Satisfactory" at bounding box center [292, 125] width 14 height 14
radio input "true"
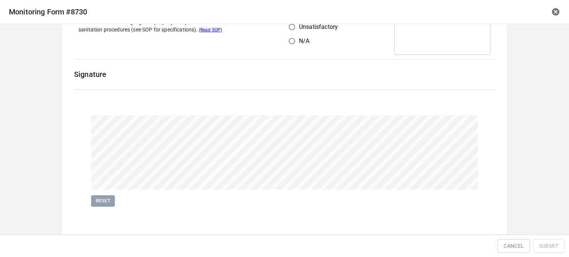
scroll to position [113, 0]
click at [551, 245] on span "Submit" at bounding box center [549, 246] width 20 height 9
